Goal: Subscribe to service/newsletter

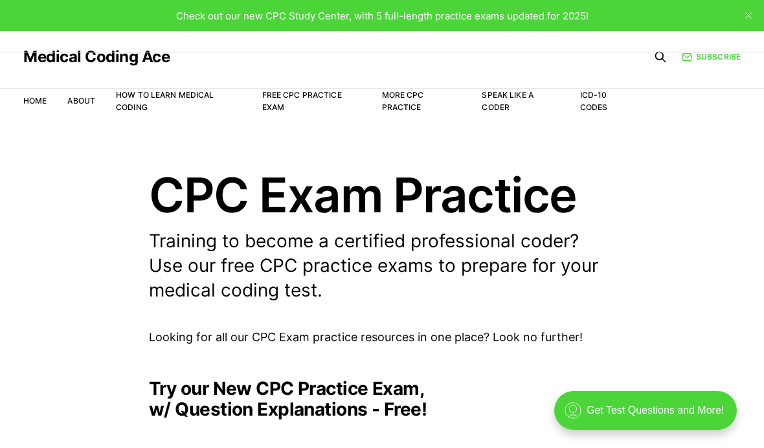
click at [287, 99] on link "Free CPC Practice Exam" at bounding box center [302, 101] width 80 height 22
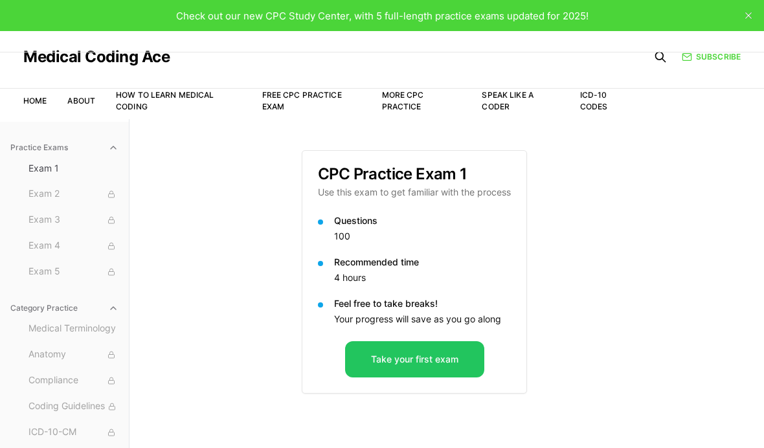
click at [719, 57] on link "Subscribe" at bounding box center [711, 57] width 59 height 12
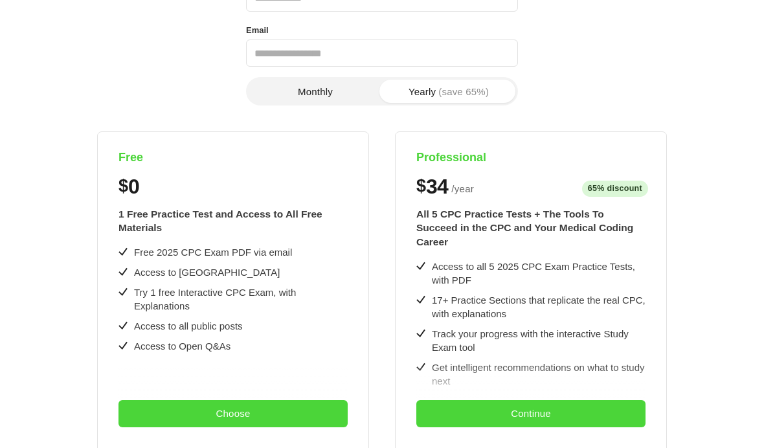
scroll to position [163, 0]
click at [241, 408] on button "Choose" at bounding box center [233, 413] width 229 height 27
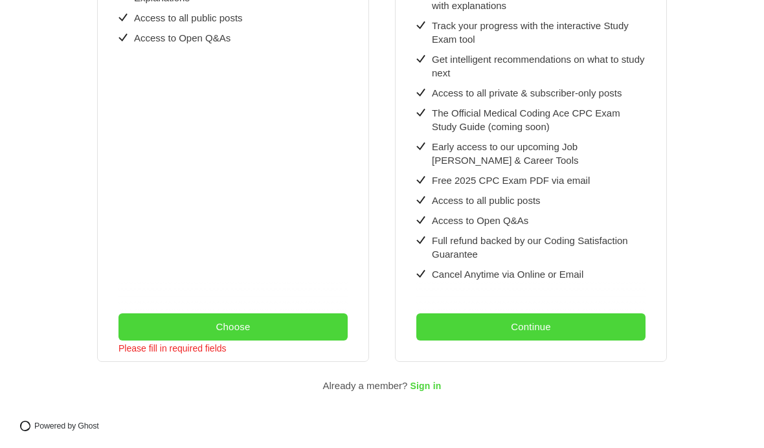
scroll to position [470, 0]
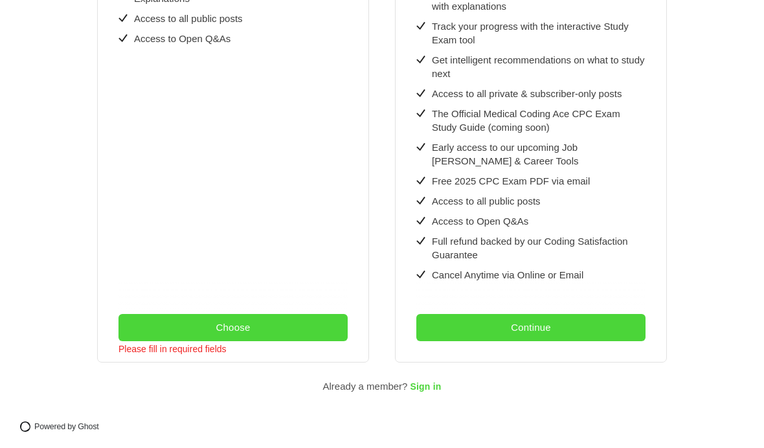
click at [197, 348] on div "Please fill in required fields" at bounding box center [173, 354] width 108 height 26
click at [174, 350] on div "Please fill in required fields" at bounding box center [173, 354] width 108 height 26
click at [244, 328] on button "Choose" at bounding box center [233, 327] width 229 height 27
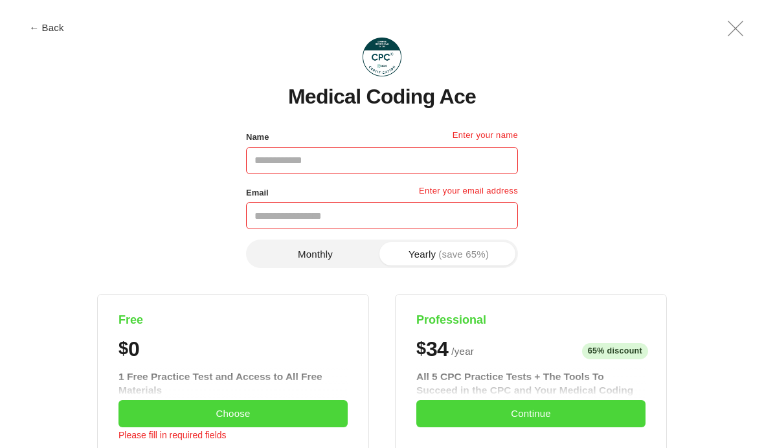
scroll to position [0, 0]
click at [321, 169] on input "Name" at bounding box center [382, 160] width 272 height 27
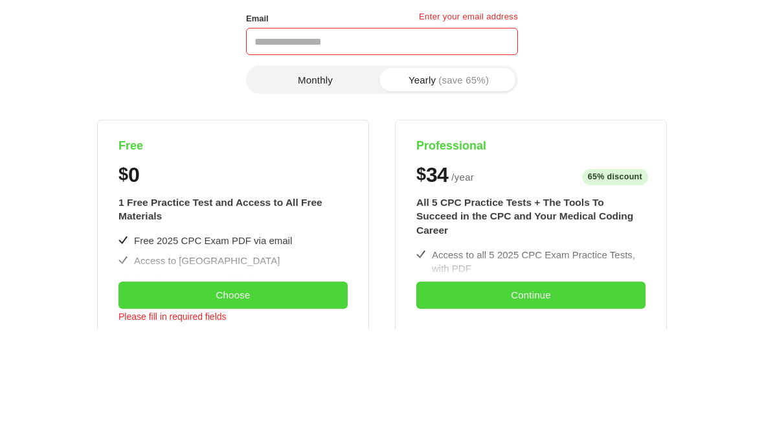
scroll to position [55, 0]
type input "**********"
click at [333, 46] on input "Email" at bounding box center [382, 41] width 272 height 27
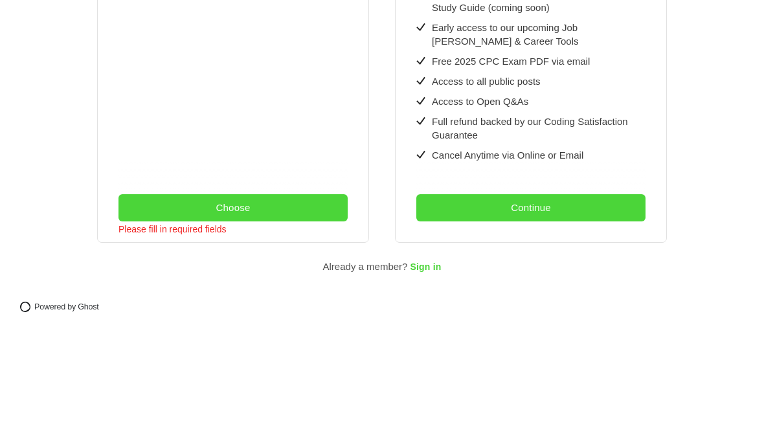
scroll to position [470, 0]
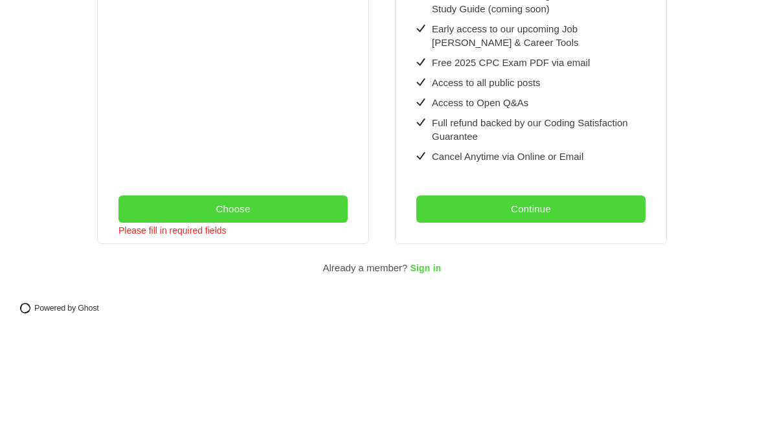
type input "**********"
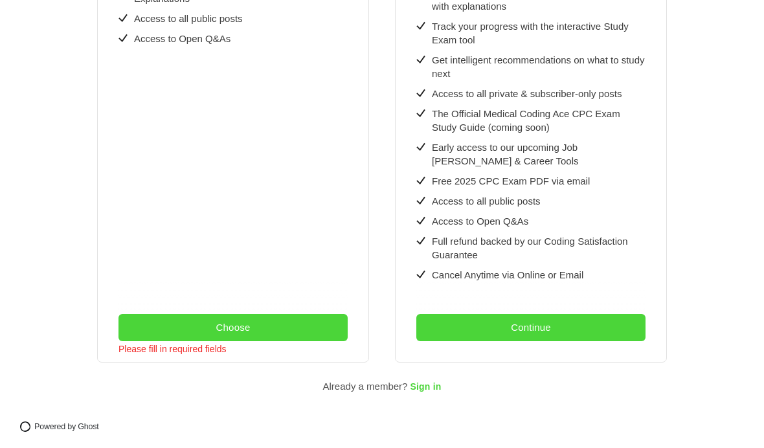
click at [245, 335] on button "Choose" at bounding box center [233, 327] width 229 height 27
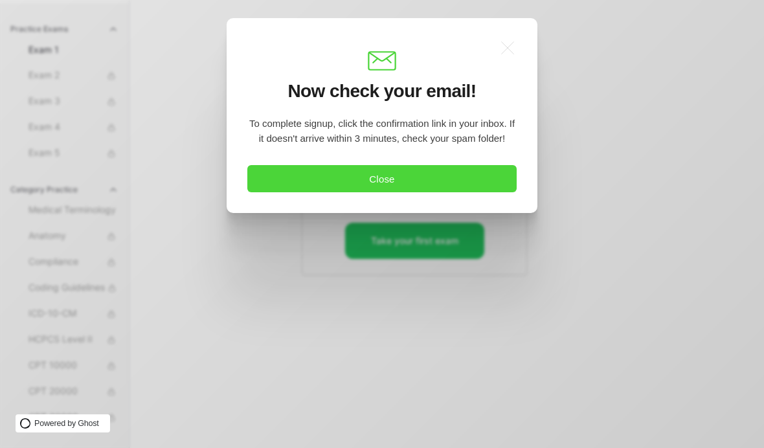
scroll to position [0, 0]
click at [400, 192] on button "Close" at bounding box center [381, 178] width 269 height 27
